Goal: Navigation & Orientation: Find specific page/section

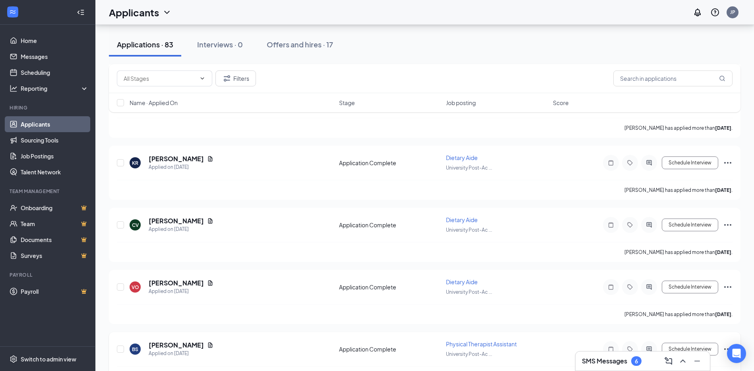
scroll to position [239, 0]
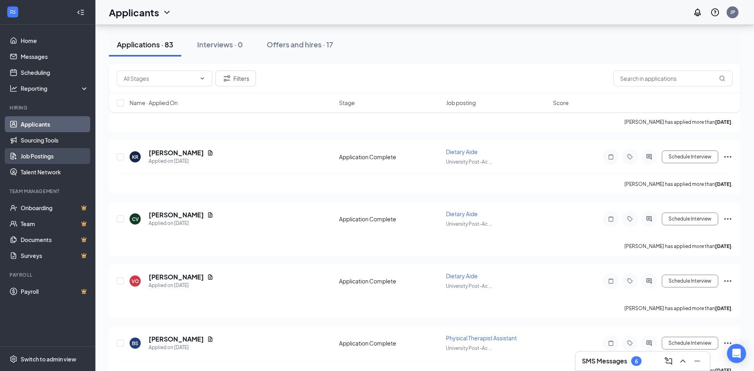
click at [51, 153] on link "Job Postings" at bounding box center [55, 156] width 68 height 16
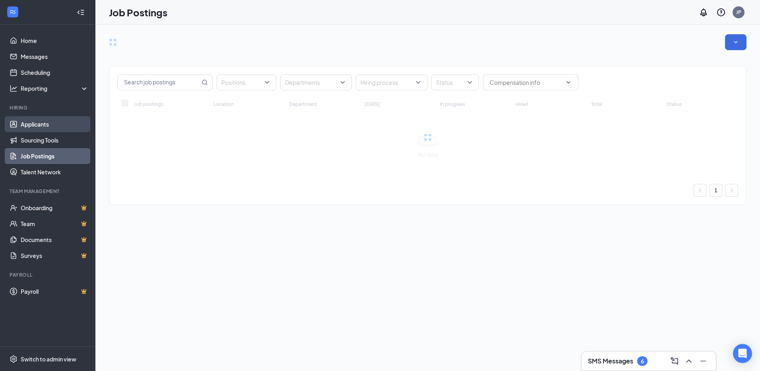
click at [34, 126] on link "Applicants" at bounding box center [55, 124] width 68 height 16
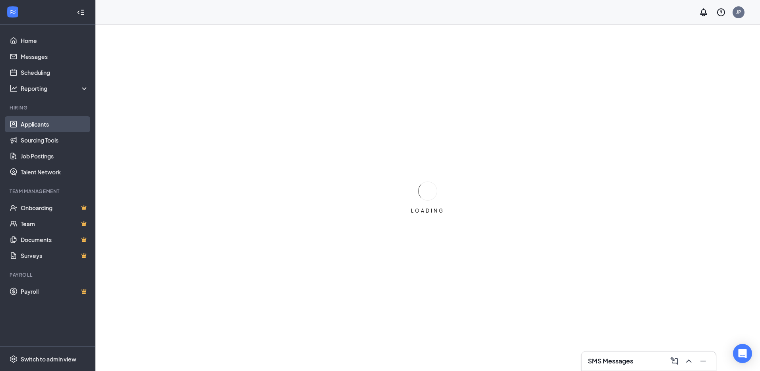
click at [29, 126] on link "Applicants" at bounding box center [55, 124] width 68 height 16
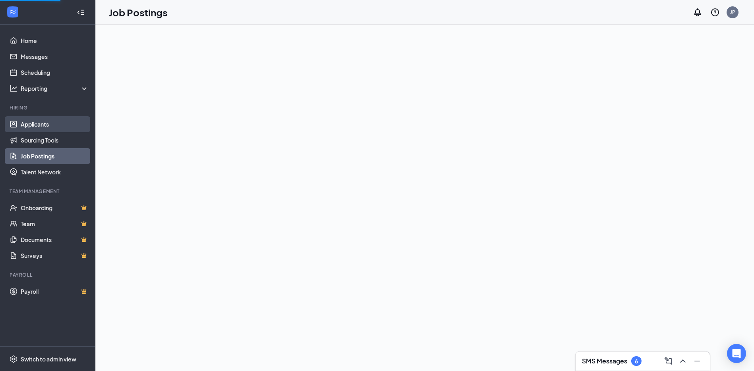
click at [30, 125] on link "Applicants" at bounding box center [55, 124] width 68 height 16
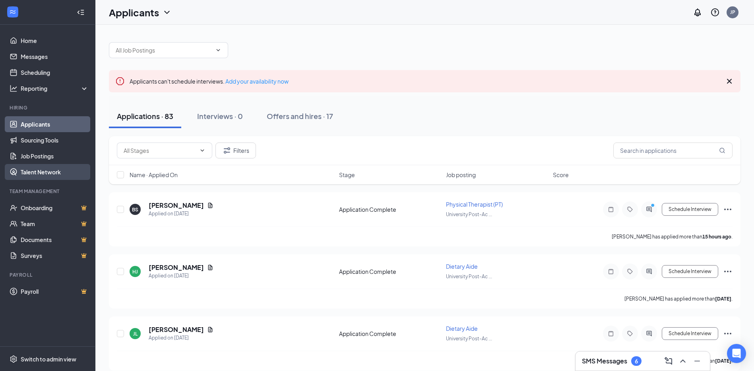
click at [31, 174] on link "Talent Network" at bounding box center [55, 172] width 68 height 16
